Goal: Task Accomplishment & Management: Use online tool/utility

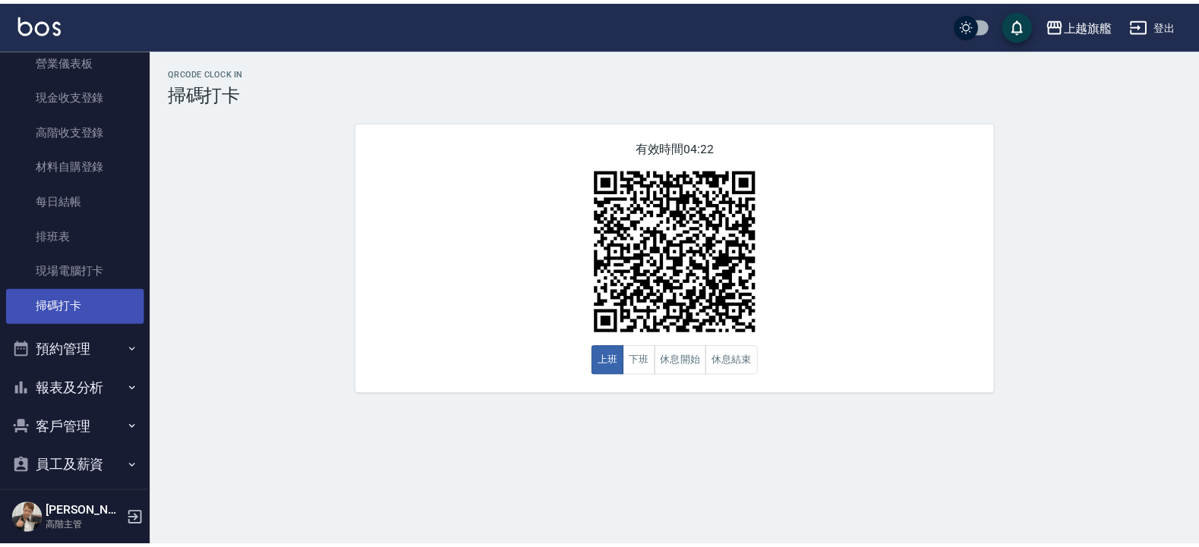
scroll to position [327, 0]
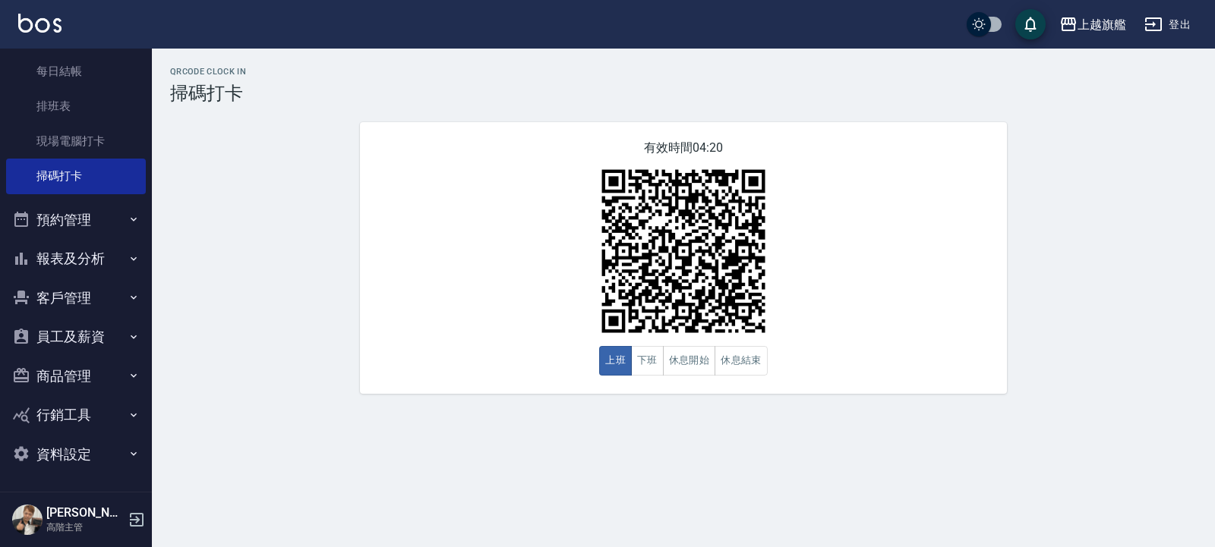
click at [61, 295] on button "客戶管理" at bounding box center [76, 298] width 140 height 39
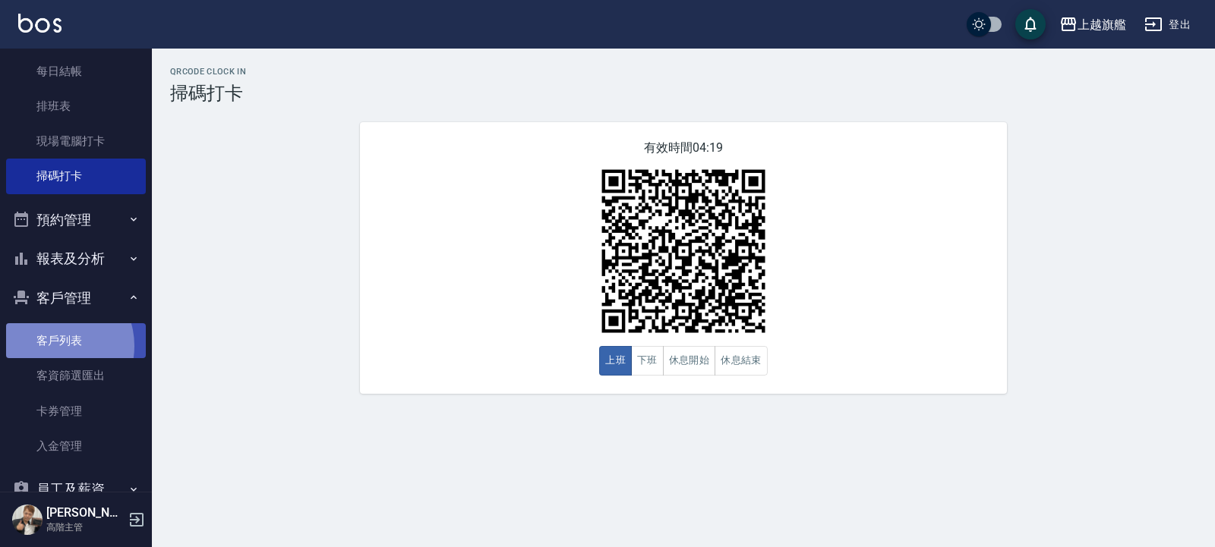
click at [53, 346] on link "客戶列表" at bounding box center [76, 340] width 140 height 35
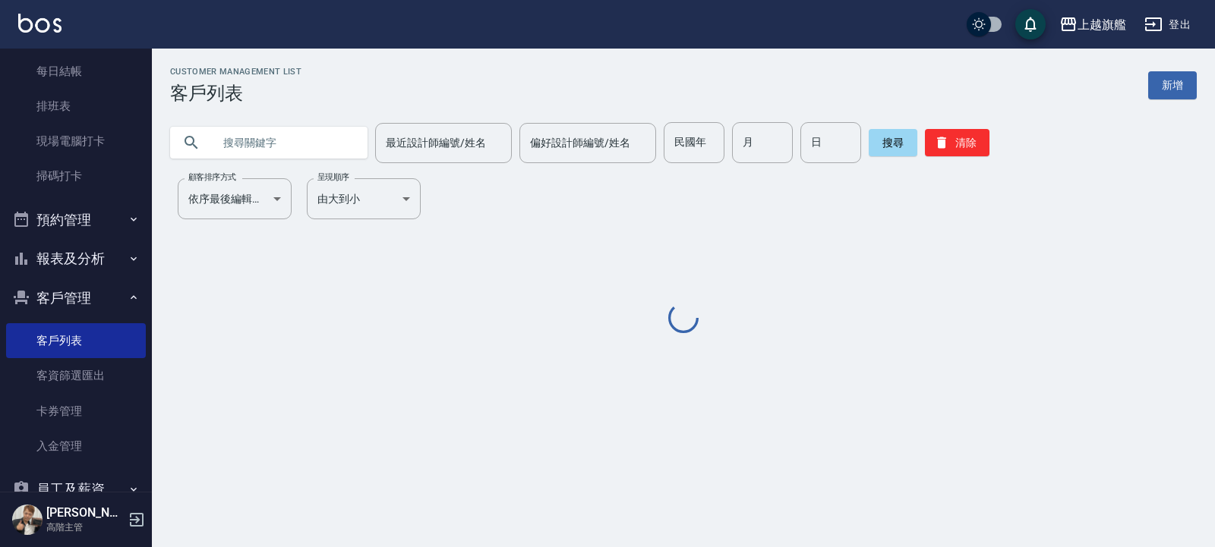
click at [266, 140] on input "text" at bounding box center [284, 142] width 143 height 41
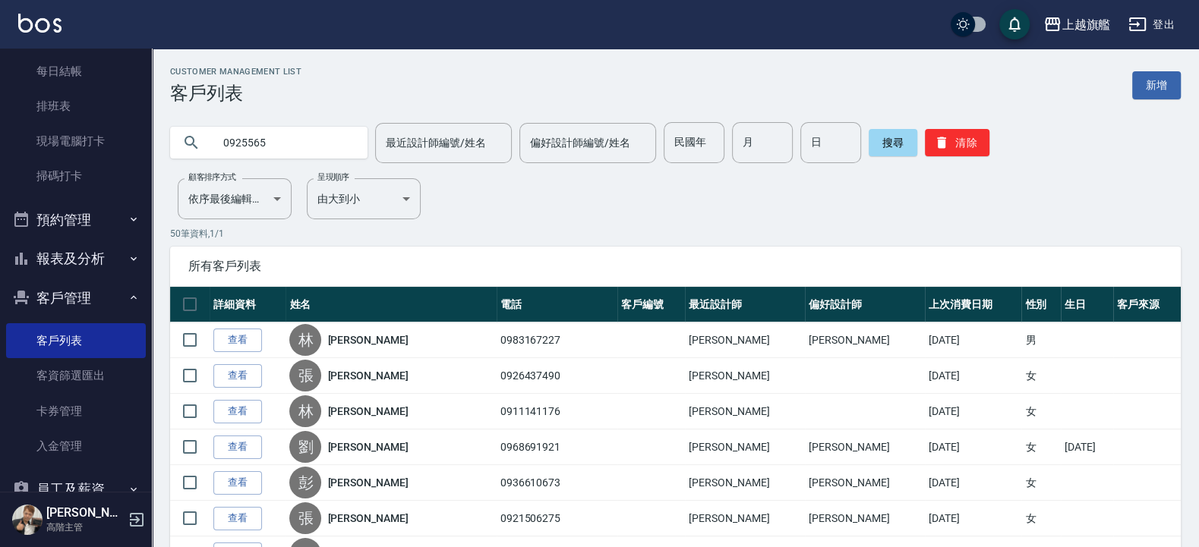
type input "0925565"
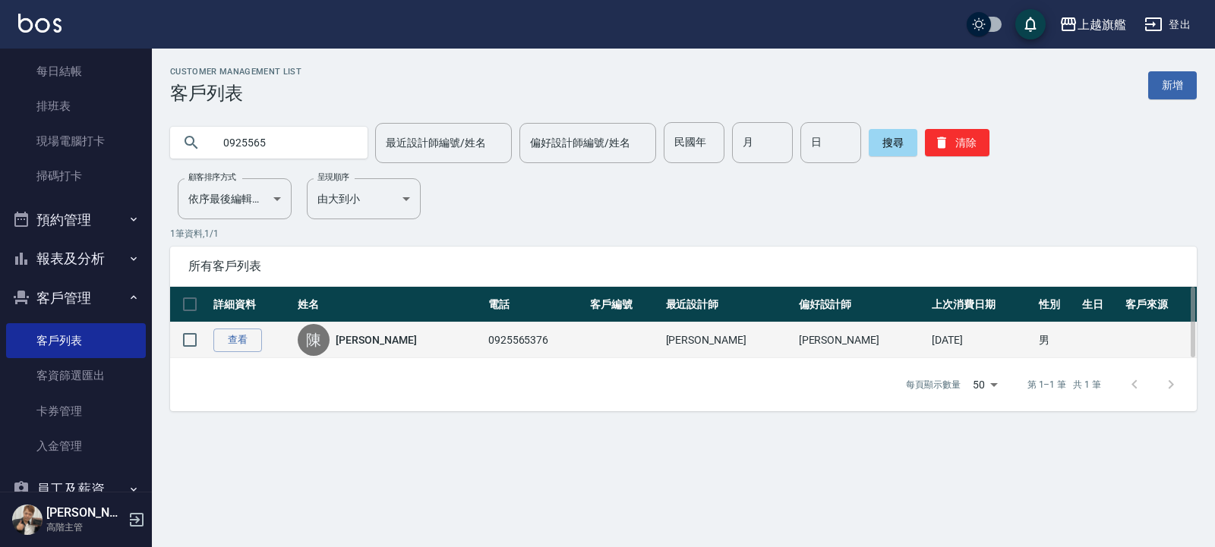
click at [368, 335] on link "[PERSON_NAME]" at bounding box center [376, 340] width 80 height 15
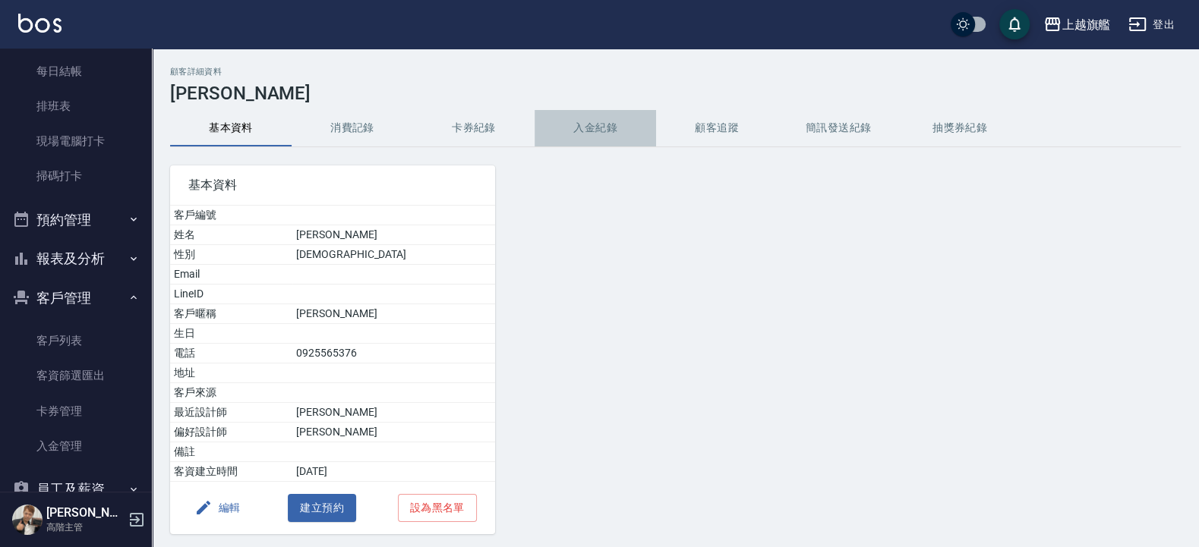
click at [604, 128] on button "入金紀錄" at bounding box center [595, 128] width 121 height 36
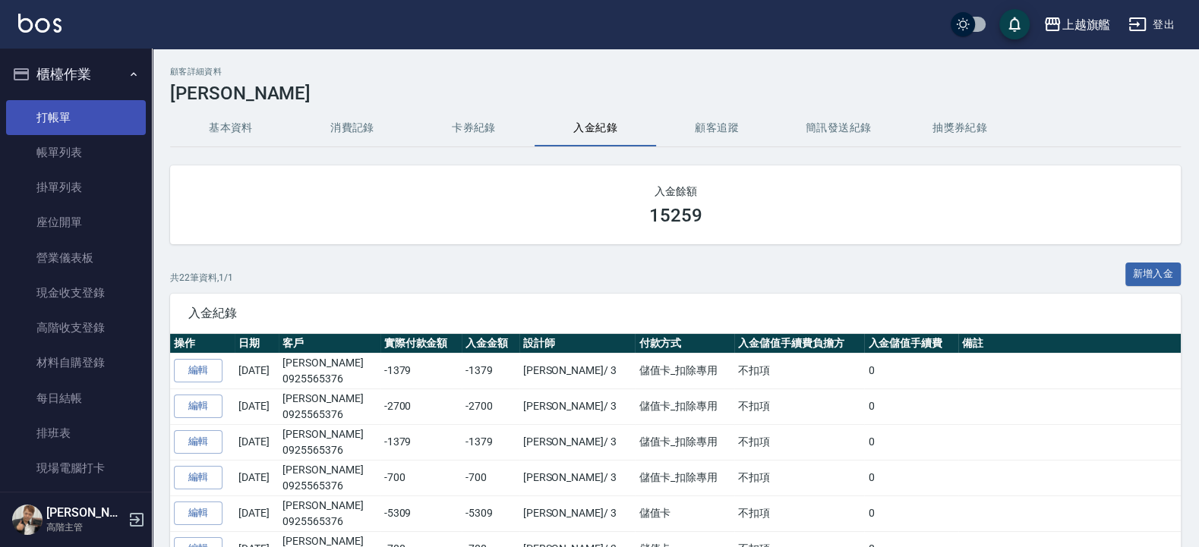
click at [71, 120] on link "打帳單" at bounding box center [76, 117] width 140 height 35
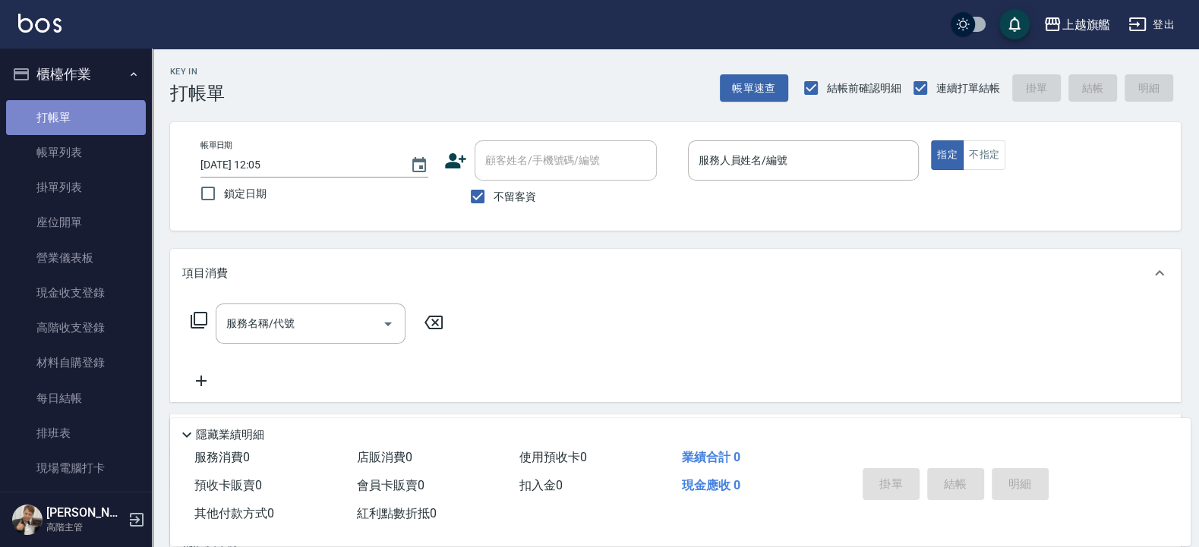
click at [74, 134] on link "打帳單" at bounding box center [76, 117] width 140 height 35
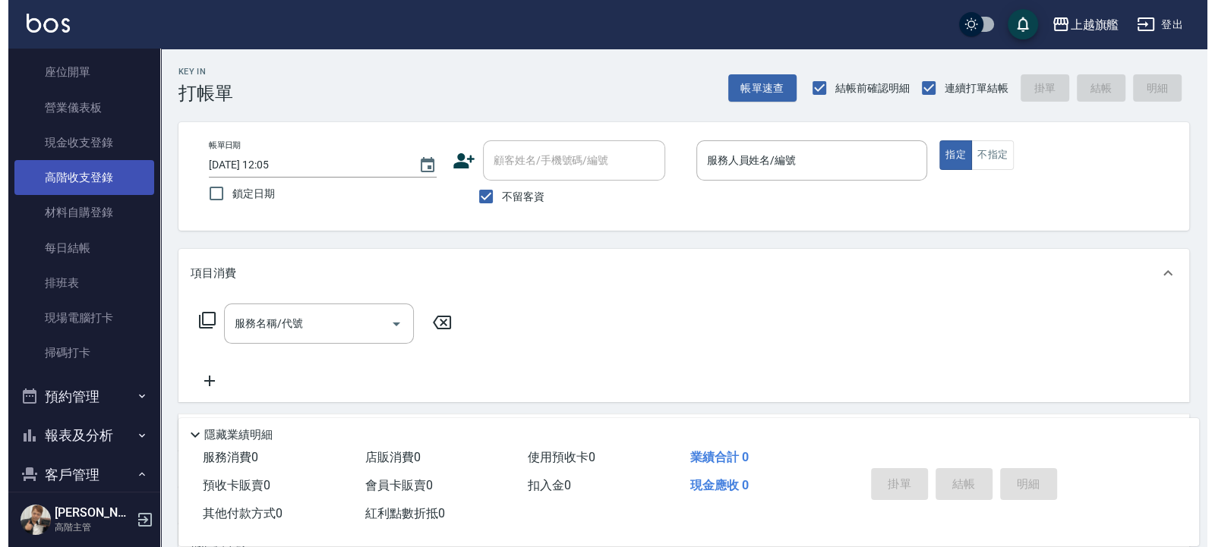
scroll to position [182, 0]
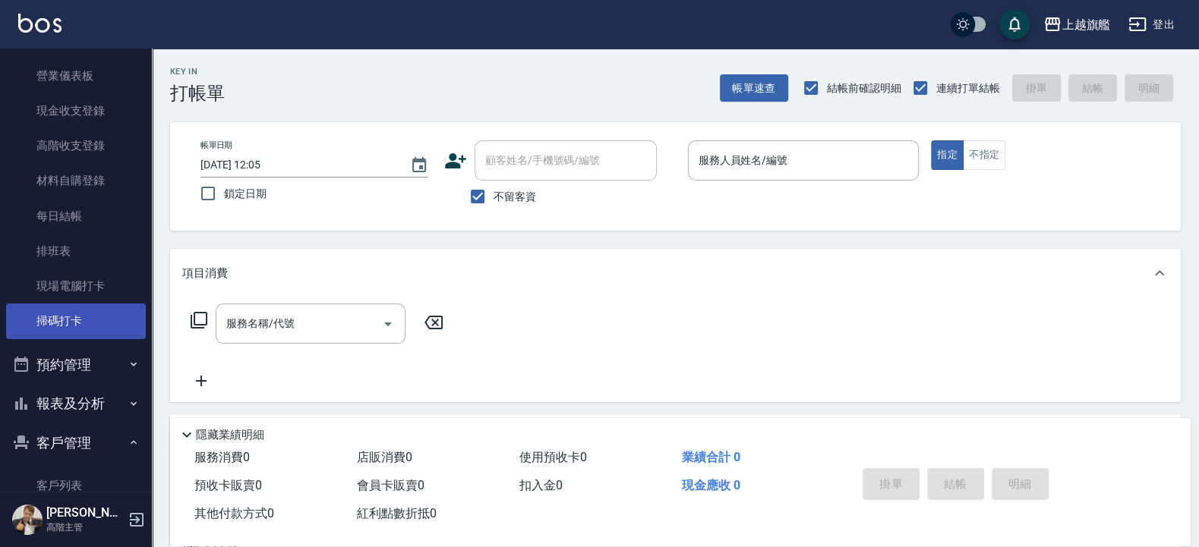
click at [62, 321] on link "掃碼打卡" at bounding box center [76, 321] width 140 height 35
